Goal: Check status: Check status

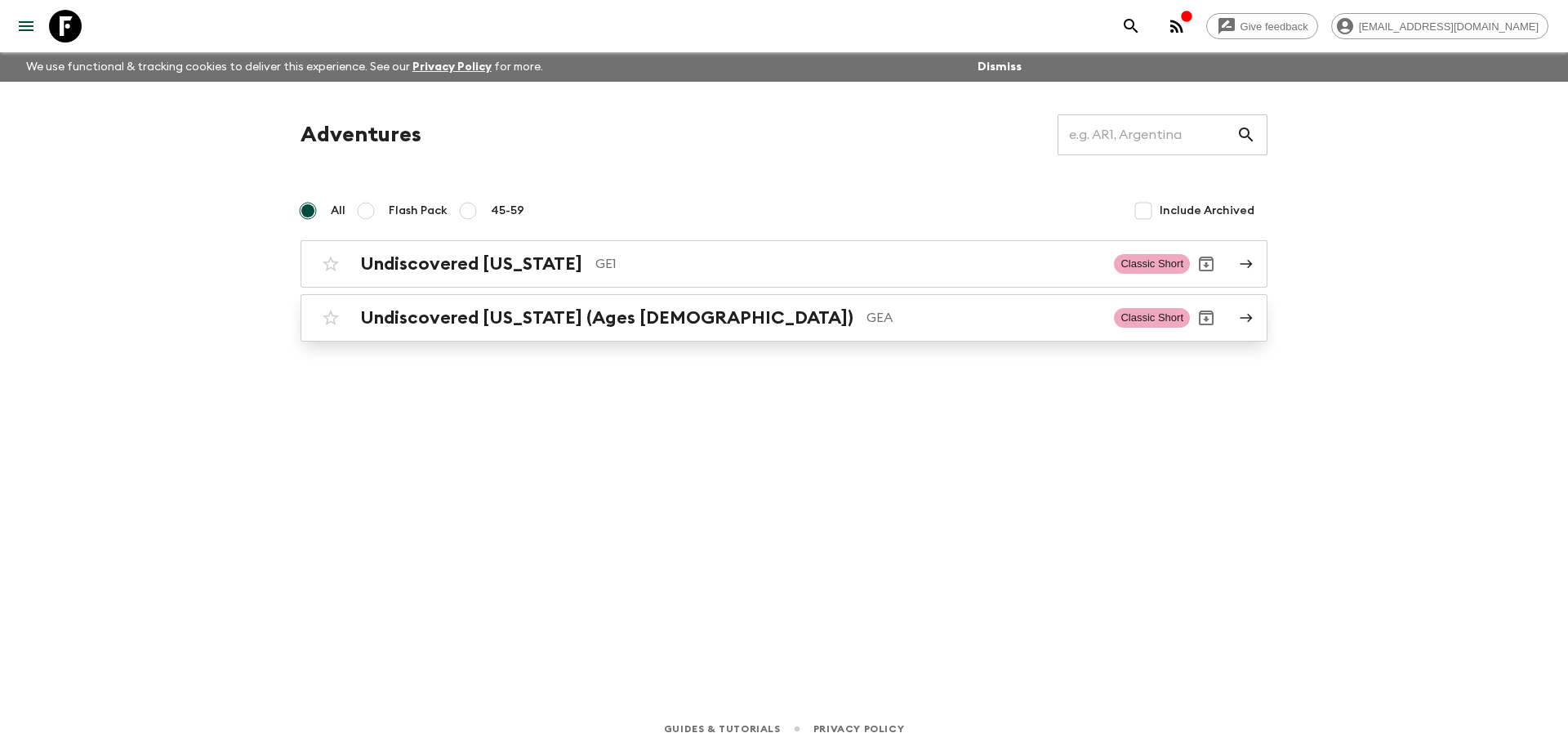
click at [523, 299] on link "Undiscovered [US_STATE] (Ages [DEMOGRAPHIC_DATA]) GEA Classic Short" at bounding box center [784, 318] width 967 height 47
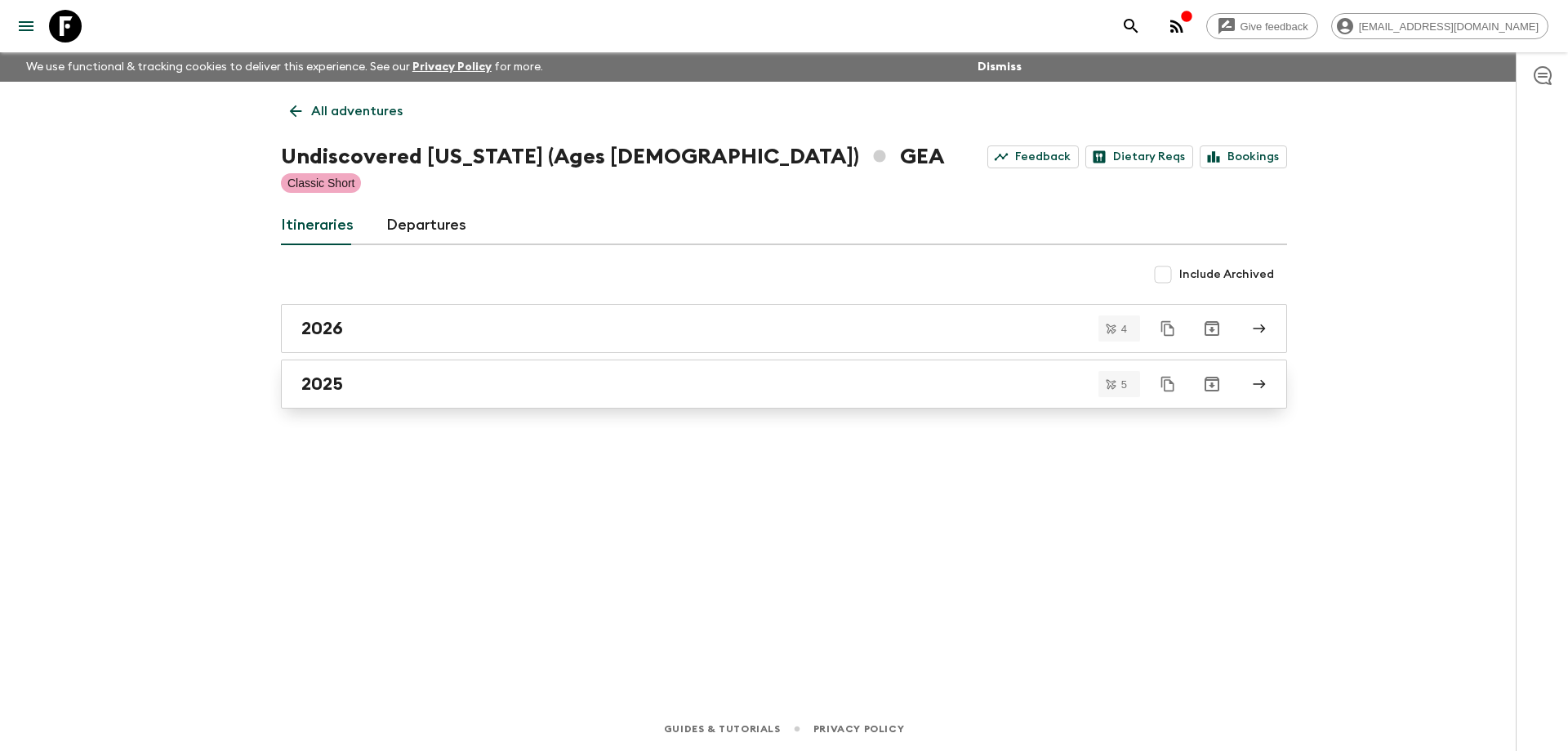
click at [360, 388] on div "2025" at bounding box center [768, 384] width 934 height 22
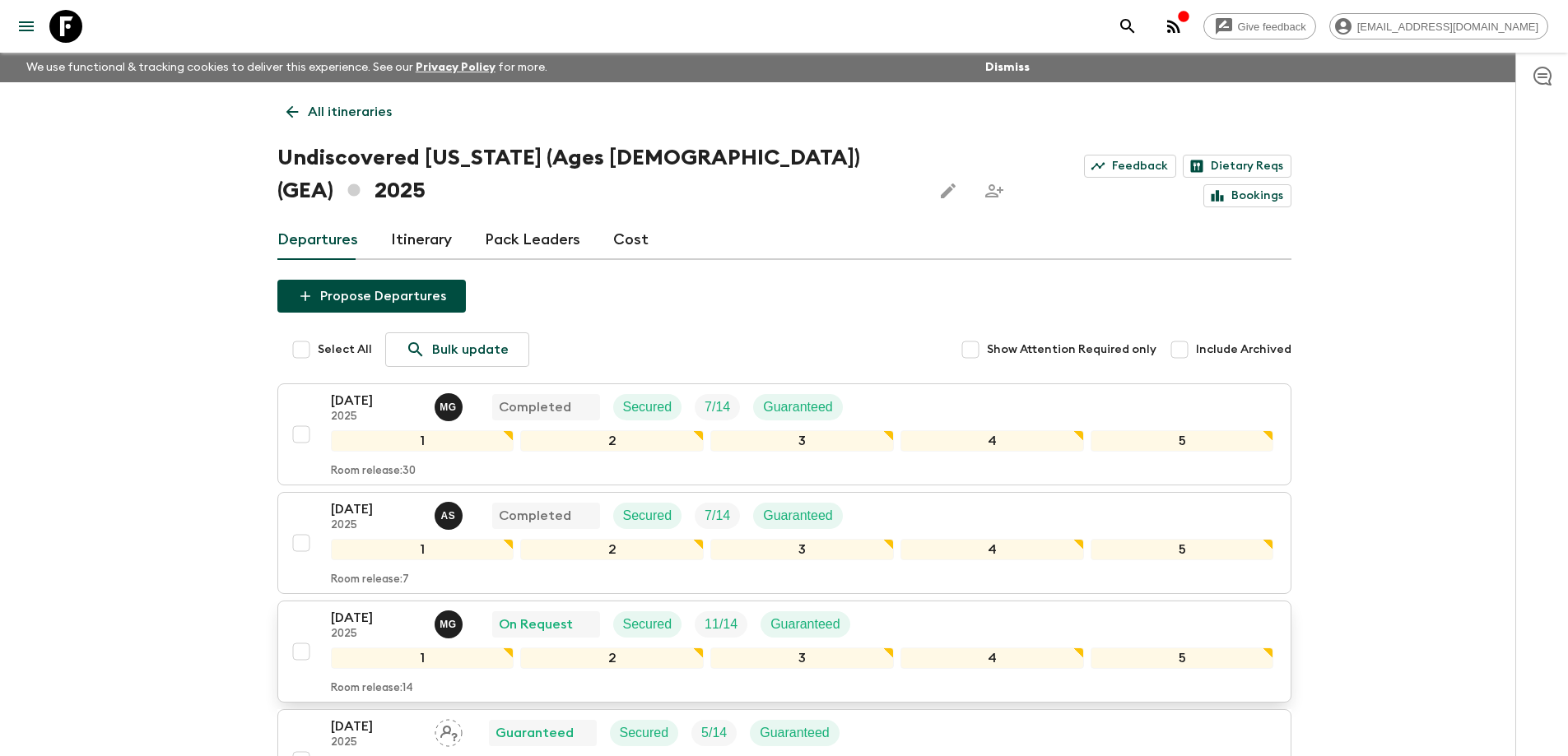
click at [389, 608] on p "[DATE]" at bounding box center [377, 618] width 91 height 20
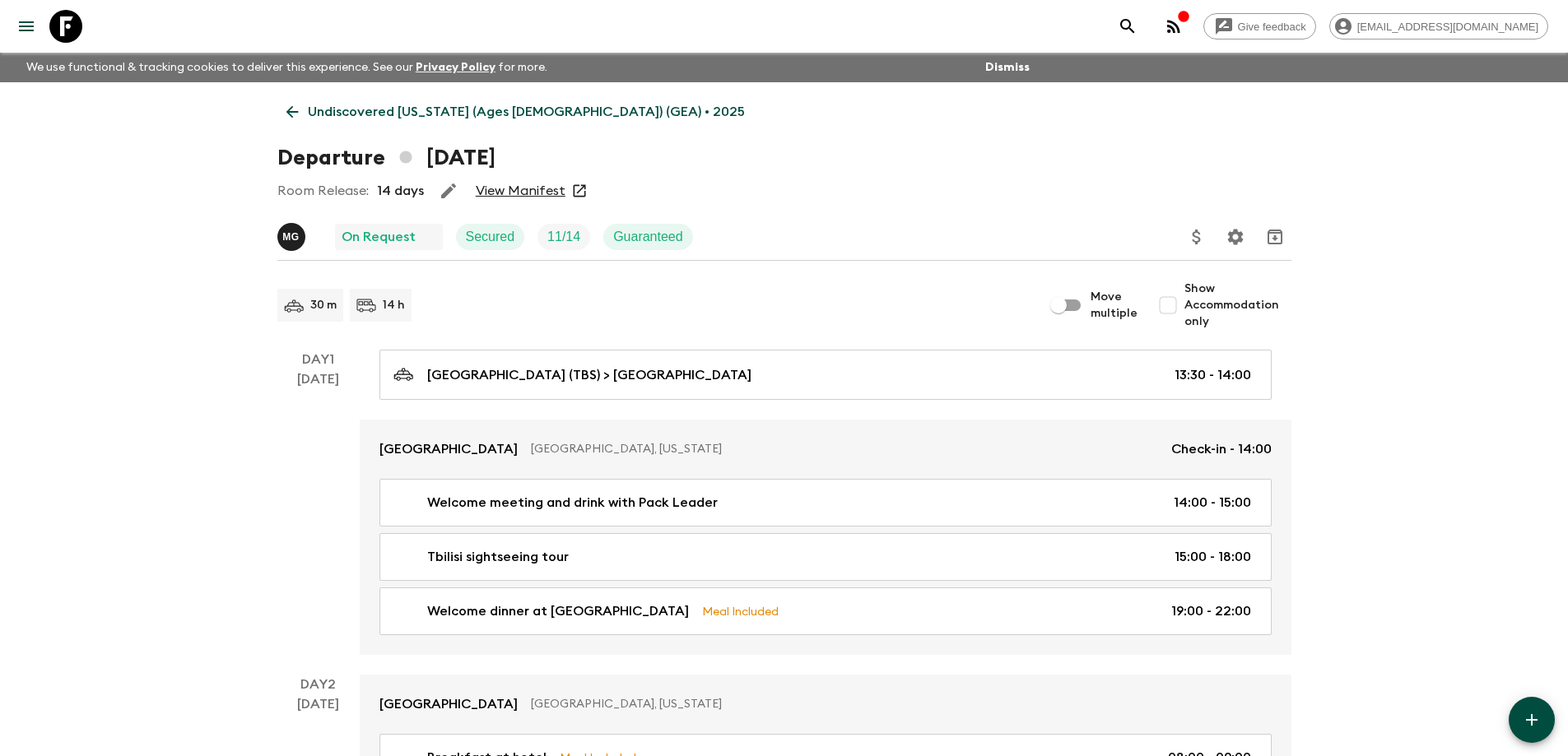
click at [550, 195] on link "View Manifest" at bounding box center [520, 191] width 90 height 17
